Goal: Transaction & Acquisition: Purchase product/service

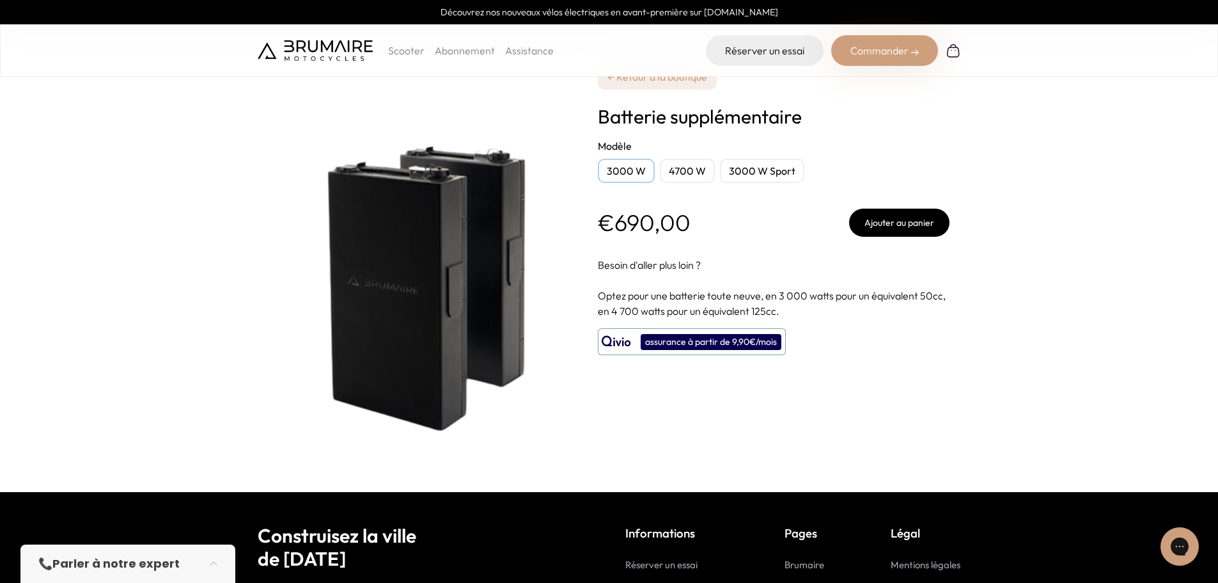
click at [685, 169] on div "4700 W" at bounding box center [687, 171] width 55 height 24
click at [753, 171] on div "3000 W Sport" at bounding box center [762, 171] width 84 height 24
click at [634, 167] on div "3000 W" at bounding box center [626, 171] width 57 height 24
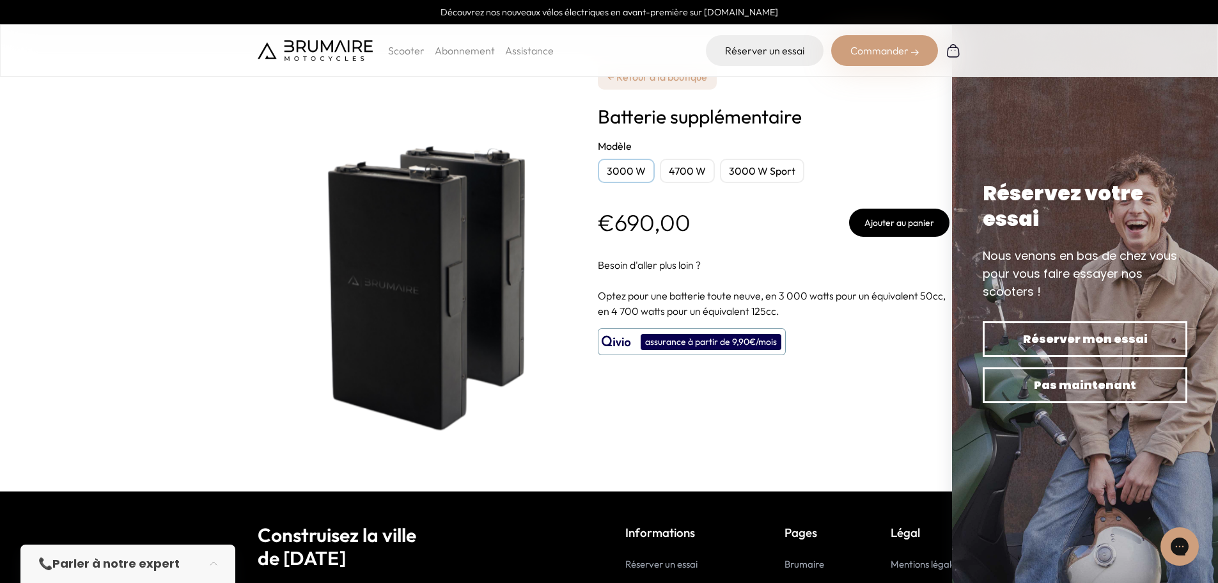
click at [693, 167] on div "4700 W" at bounding box center [687, 171] width 55 height 24
click at [761, 164] on div "3000 W Sport" at bounding box center [762, 171] width 84 height 24
click at [646, 164] on div "3000 W" at bounding box center [626, 171] width 57 height 24
click at [752, 174] on div "3000 W Sport" at bounding box center [762, 171] width 84 height 24
click at [700, 175] on div "4700 W" at bounding box center [687, 171] width 55 height 24
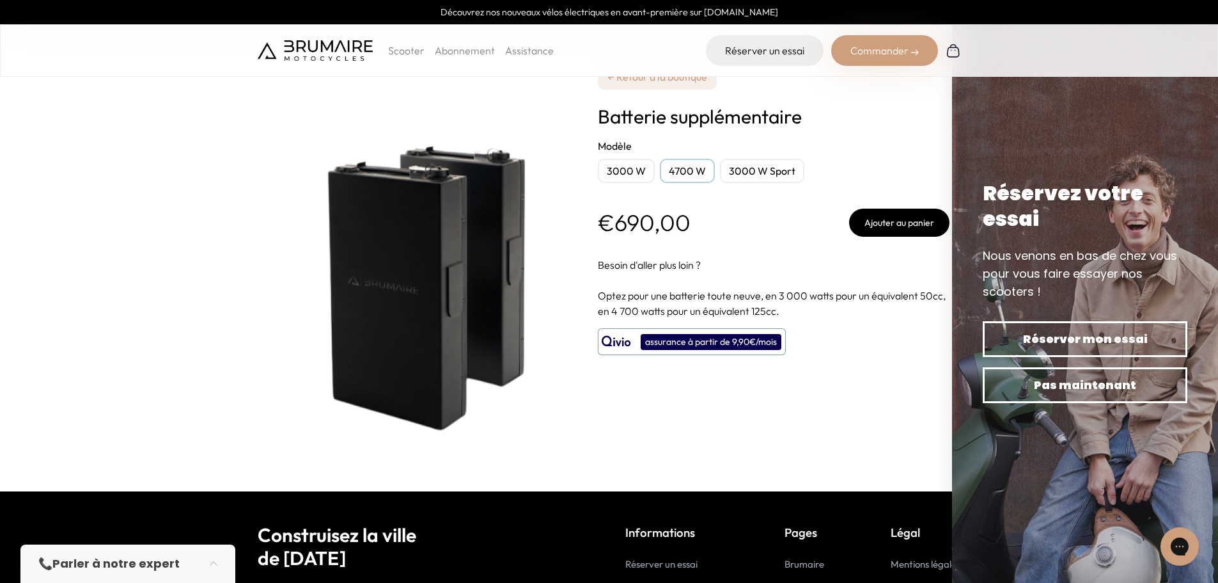
click at [670, 83] on link "← Retour à la boutique" at bounding box center [657, 77] width 119 height 26
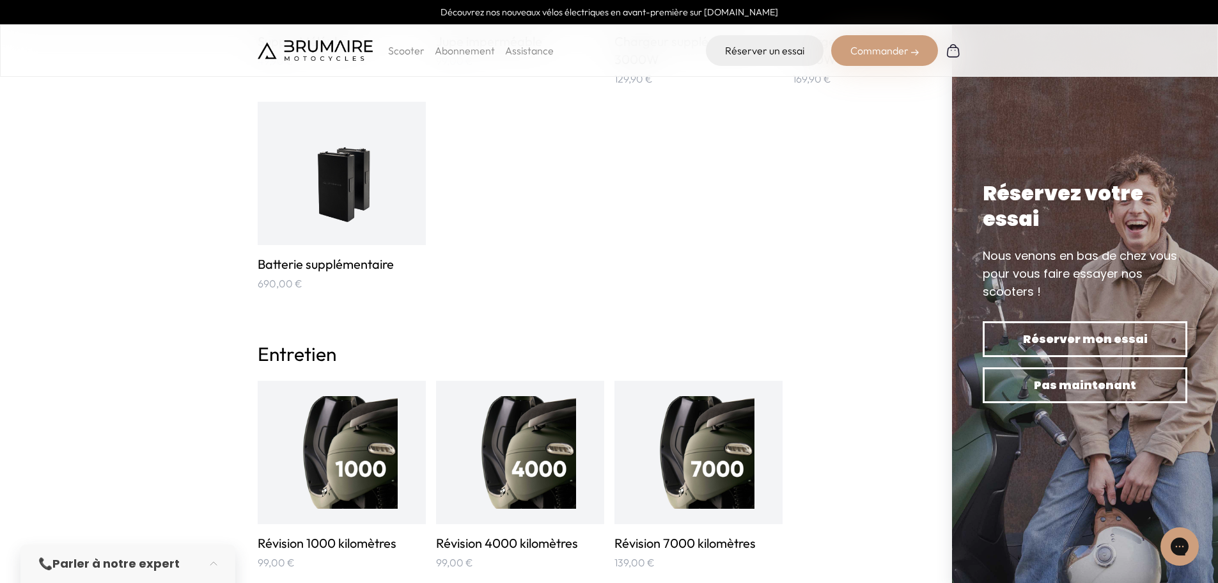
scroll to position [1087, 0]
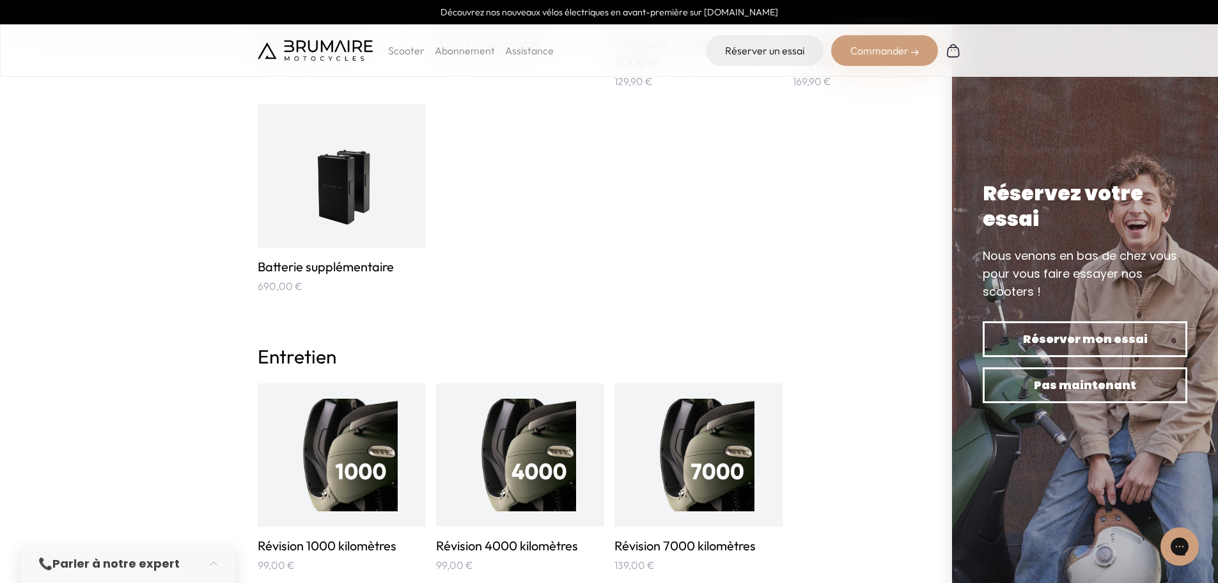
click at [366, 194] on img at bounding box center [341, 176] width 84 height 113
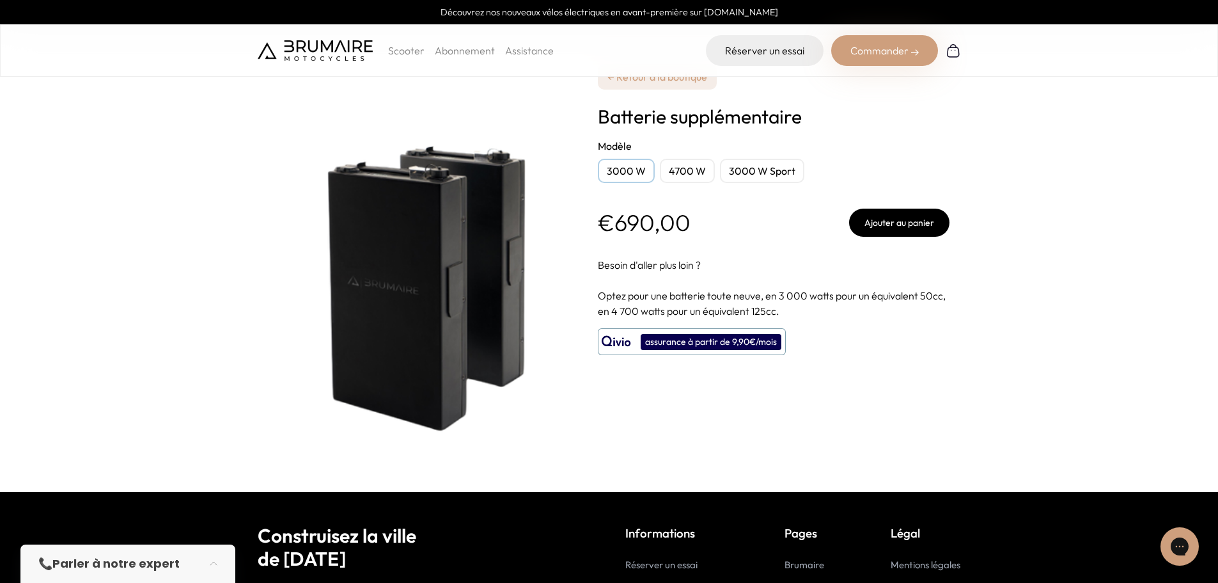
click at [677, 170] on div "4700 W" at bounding box center [687, 171] width 55 height 24
click at [620, 169] on div "3000 W" at bounding box center [626, 171] width 57 height 24
click at [753, 171] on div "3000 W Sport" at bounding box center [762, 171] width 84 height 24
click at [891, 228] on button "Ajouter au panier" at bounding box center [899, 223] width 100 height 28
click at [610, 174] on div "3000 W" at bounding box center [626, 171] width 57 height 24
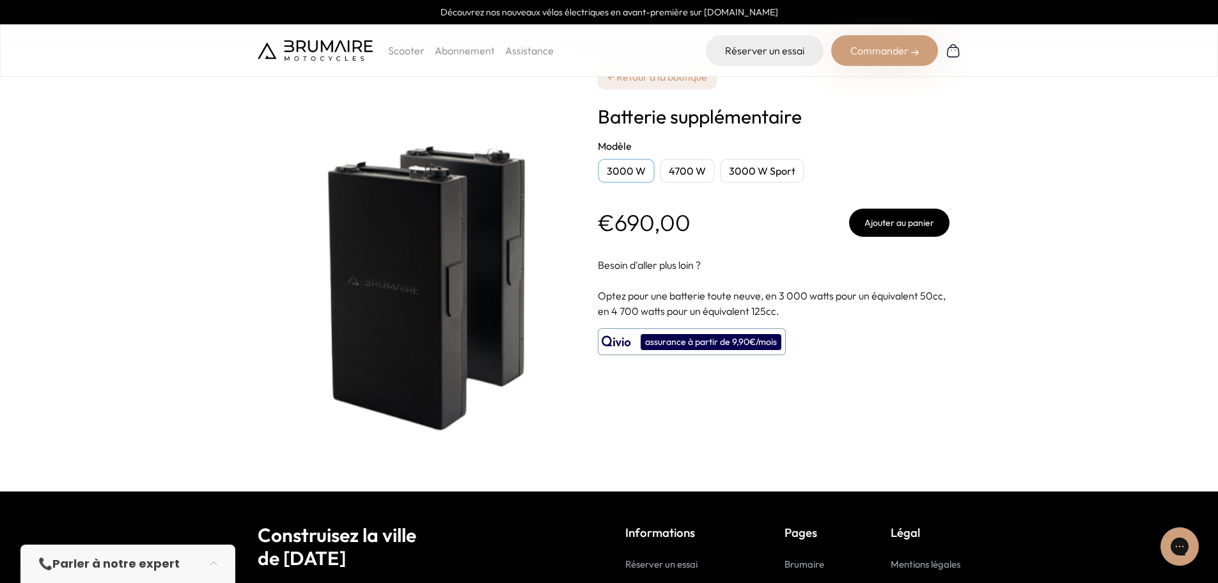
click at [901, 238] on div "**********" at bounding box center [774, 245] width 352 height 491
click at [901, 231] on button "Ajouter au panier" at bounding box center [899, 223] width 100 height 28
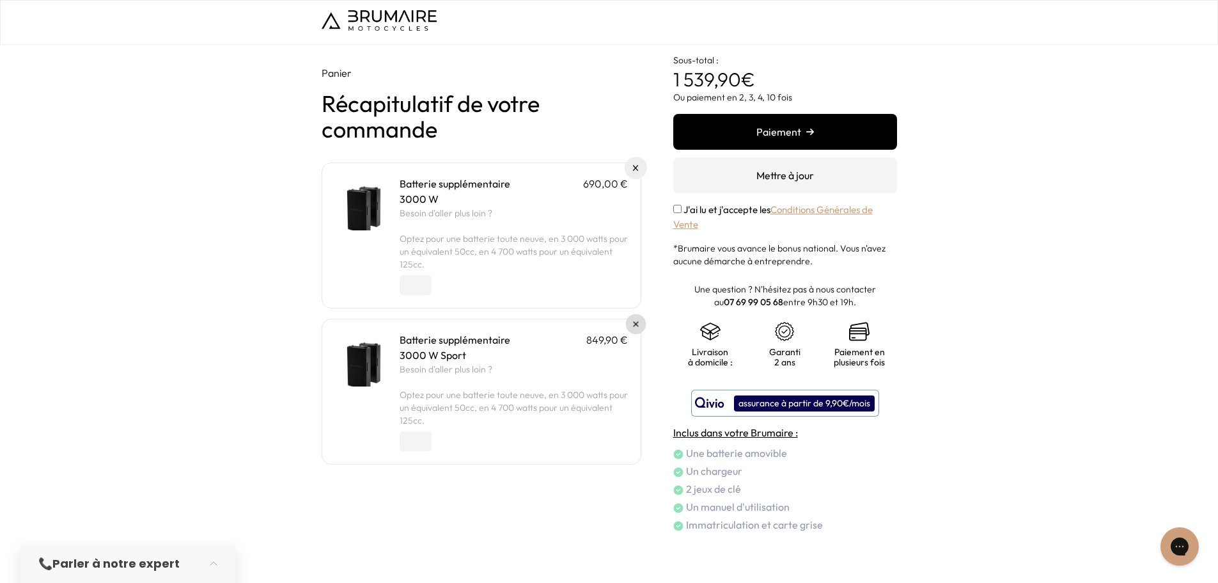
click at [633, 321] on link at bounding box center [636, 324] width 20 height 20
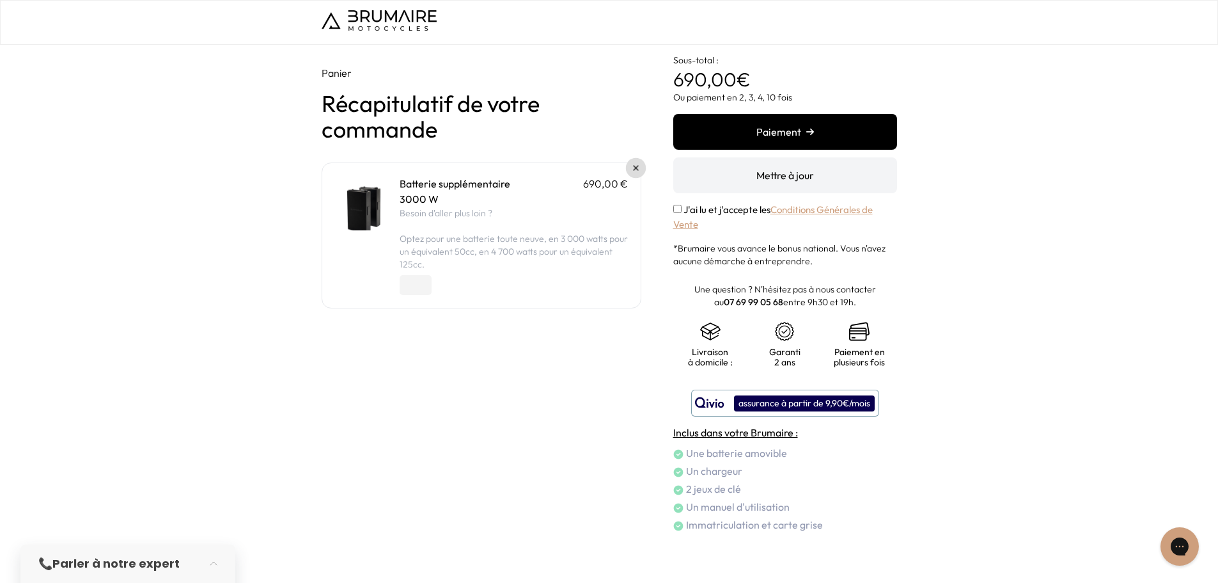
click at [637, 167] on img at bounding box center [635, 168] width 5 height 5
